Goal: Task Accomplishment & Management: Manage account settings

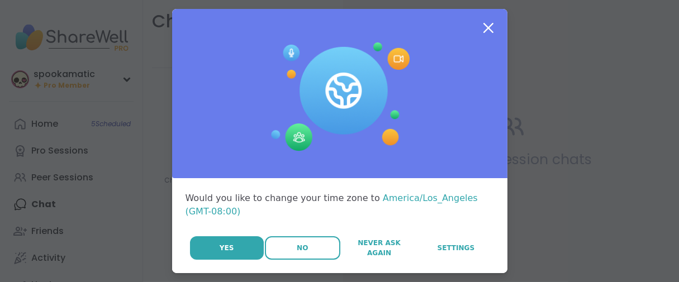
click at [272, 260] on button "No" at bounding box center [302, 247] width 75 height 23
click at [293, 260] on button "No" at bounding box center [302, 247] width 75 height 23
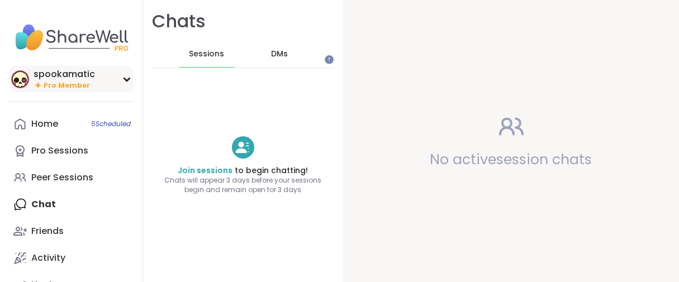
click at [84, 91] on span "Pro Member" at bounding box center [67, 85] width 46 height 9
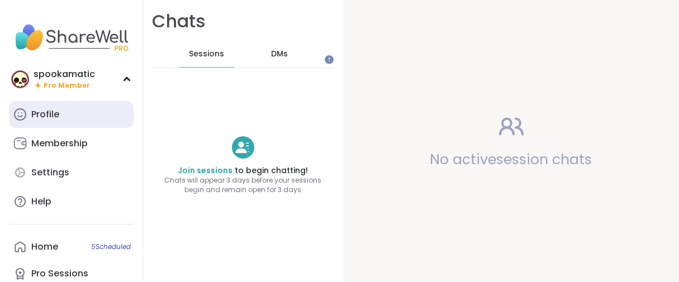
click at [59, 121] on div "Profile" at bounding box center [45, 114] width 28 height 12
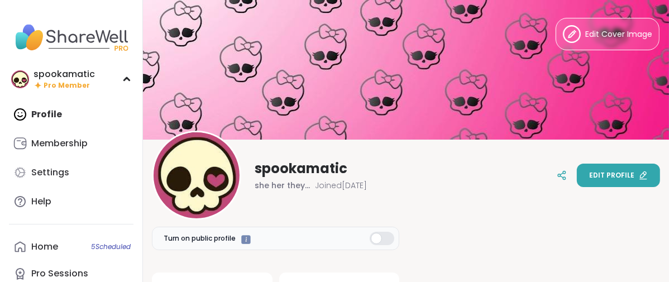
click at [601, 176] on span "Edit profile" at bounding box center [612, 175] width 45 height 10
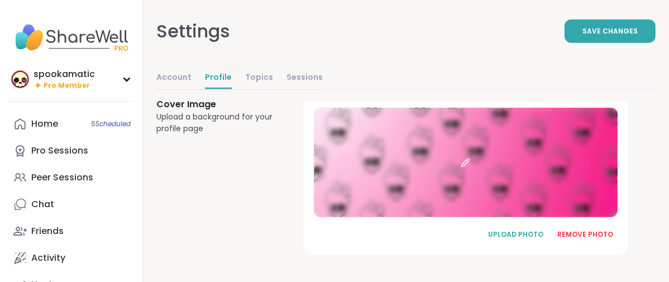
scroll to position [888, 0]
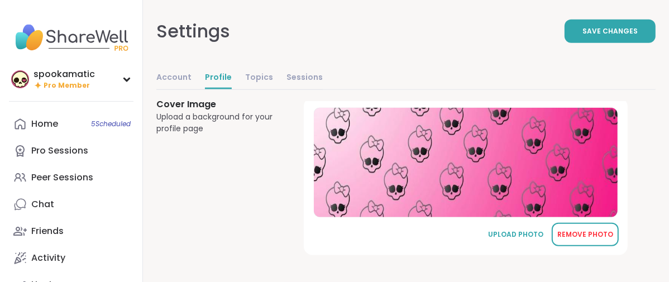
click at [598, 230] on div "REMOVE PHOTO" at bounding box center [586, 235] width 56 height 10
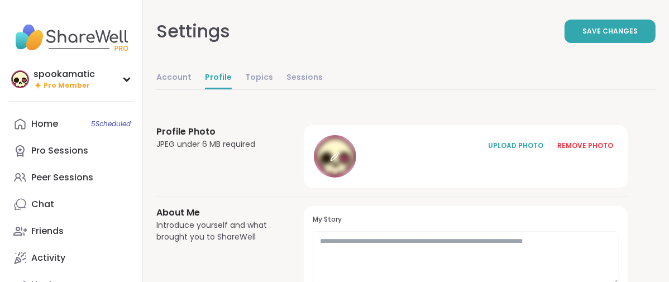
scroll to position [0, 0]
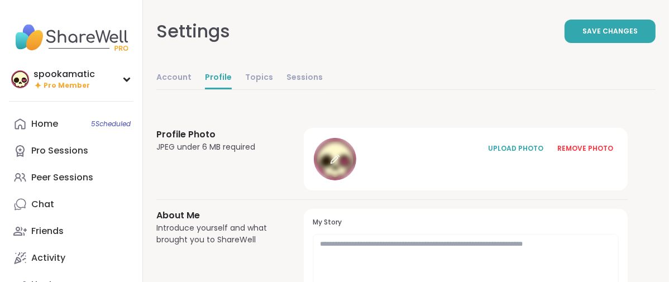
click at [357, 180] on div at bounding box center [335, 159] width 42 height 42
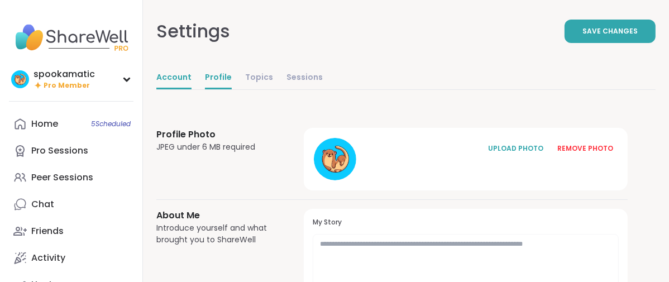
click at [192, 89] on link "Account" at bounding box center [173, 78] width 35 height 22
select select "**"
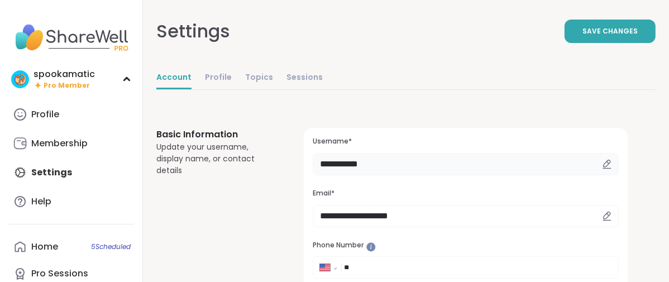
click at [460, 175] on input "**********" at bounding box center [466, 164] width 306 height 22
type input "*"
type input "******"
click at [585, 43] on button "Save Changes" at bounding box center [610, 31] width 91 height 23
click at [232, 89] on link "Profile" at bounding box center [218, 78] width 27 height 22
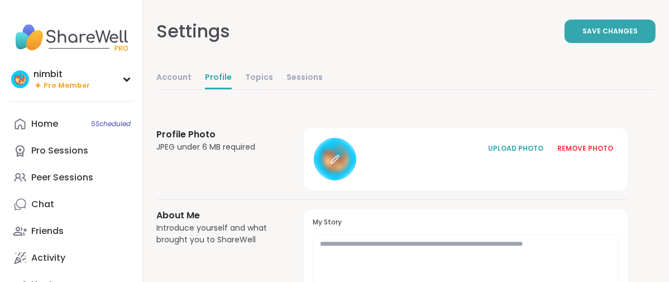
click at [338, 164] on icon at bounding box center [334, 159] width 7 height 7
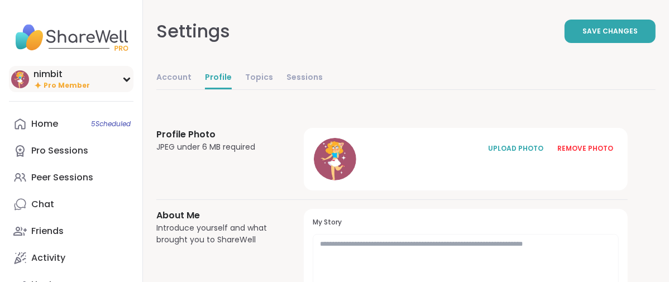
click at [42, 90] on icon at bounding box center [38, 84] width 9 height 9
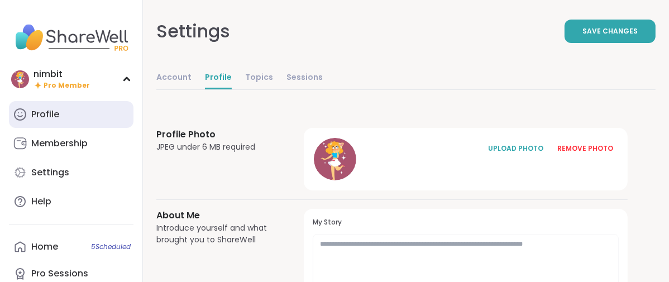
click at [40, 121] on div "Profile" at bounding box center [45, 114] width 28 height 12
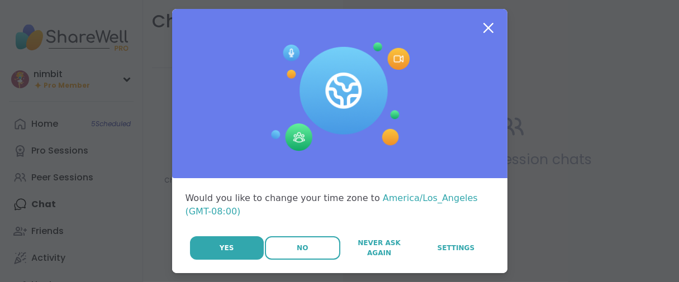
click at [304, 260] on button "No" at bounding box center [302, 247] width 75 height 23
click at [270, 260] on button "No" at bounding box center [302, 247] width 75 height 23
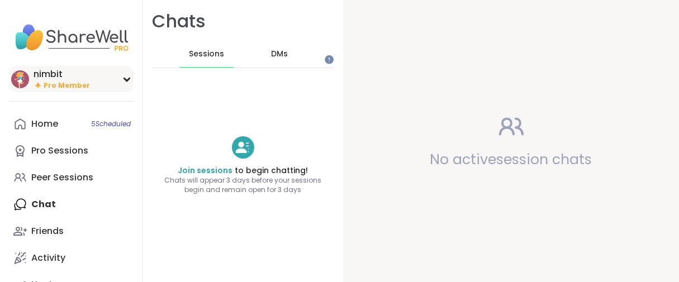
click at [64, 91] on span "Pro Member" at bounding box center [67, 85] width 46 height 9
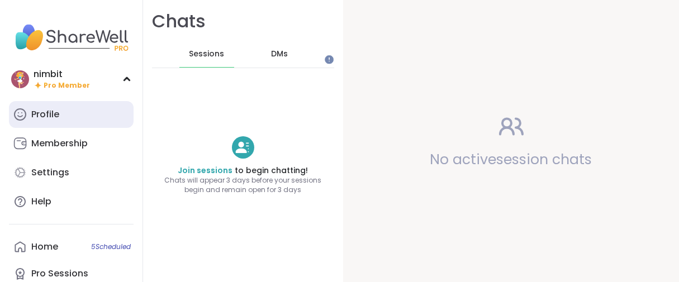
click at [53, 121] on div "Profile" at bounding box center [45, 114] width 28 height 12
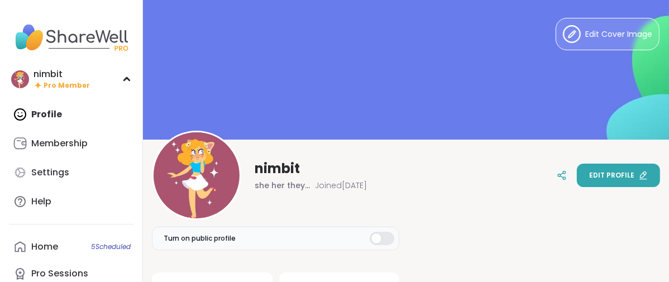
click at [611, 173] on span "Edit profile" at bounding box center [612, 175] width 45 height 10
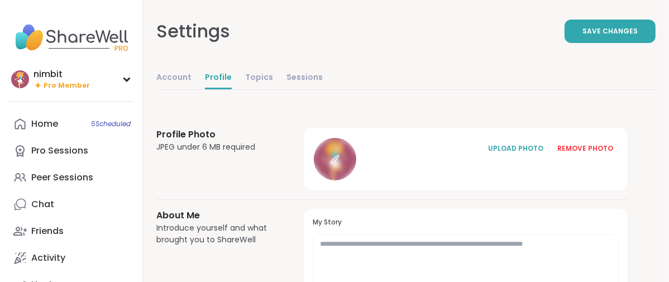
click at [340, 164] on icon at bounding box center [335, 159] width 10 height 10
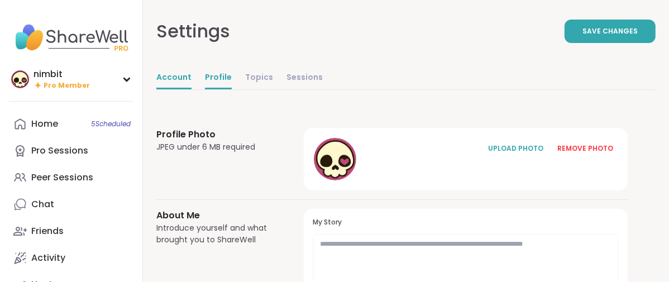
click at [192, 89] on link "Account" at bounding box center [173, 78] width 35 height 22
select select "**"
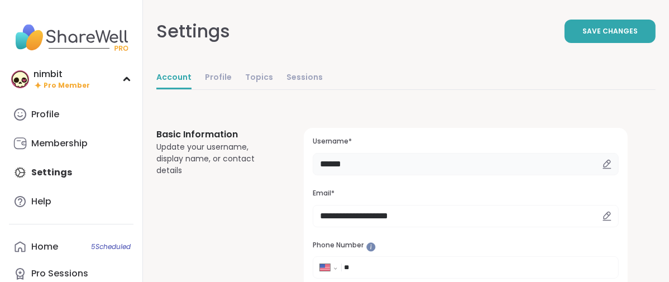
click at [424, 175] on input "******" at bounding box center [466, 164] width 306 height 22
type input "*"
type input "**********"
click at [565, 42] on button "Save Changes" at bounding box center [610, 31] width 91 height 23
